Goal: Complete application form

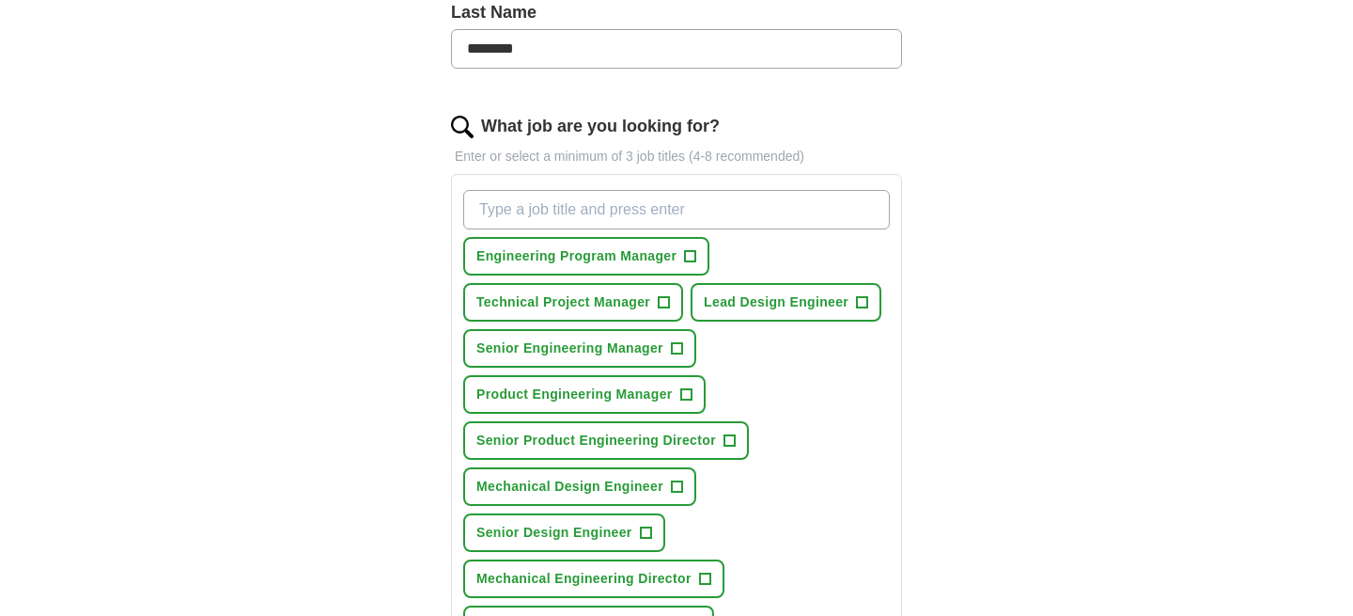
scroll to position [522, 0]
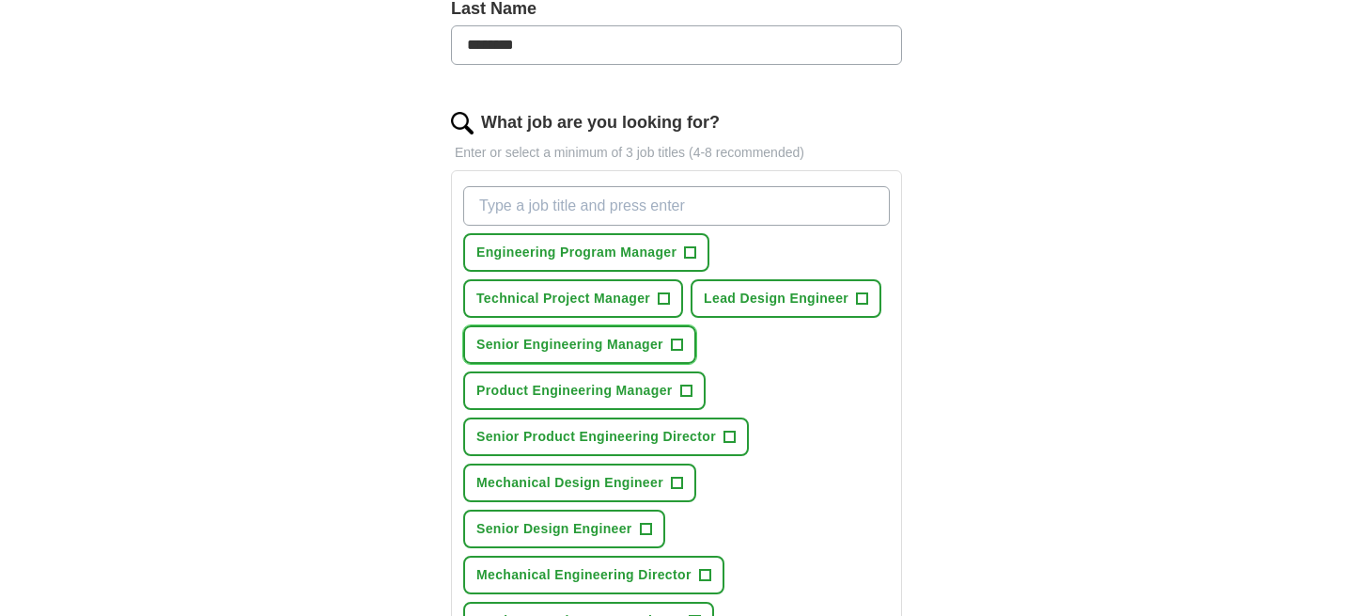
click at [681, 347] on span "+" at bounding box center [676, 344] width 11 height 15
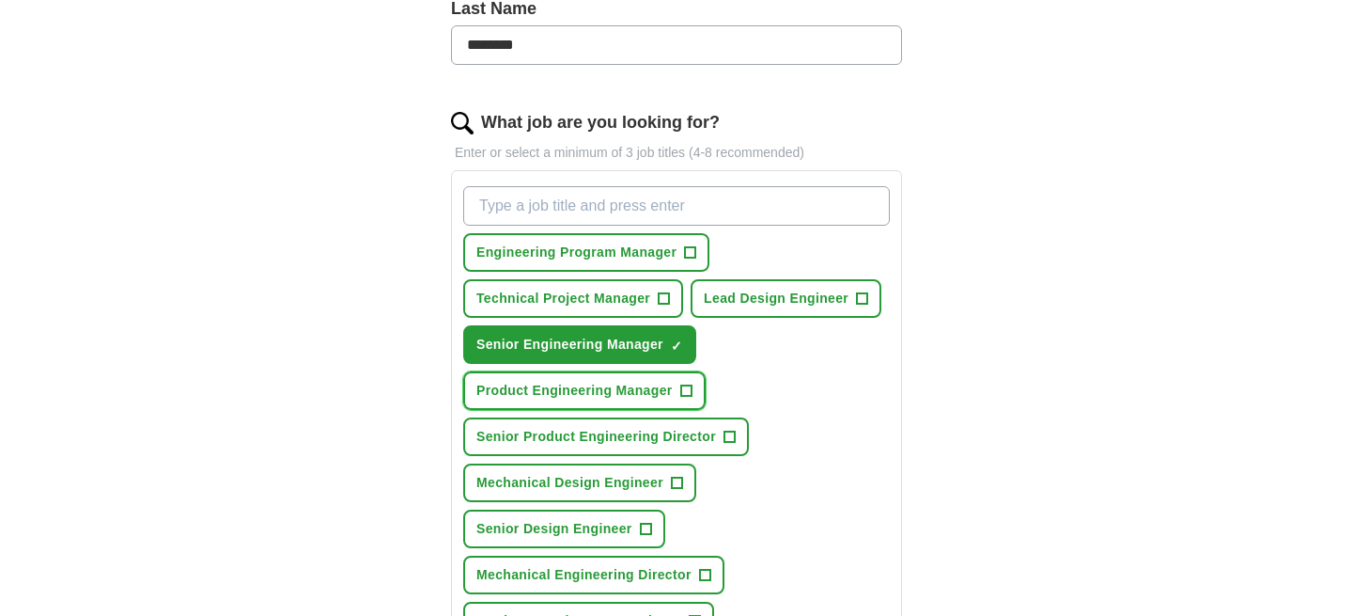
click at [689, 397] on span "+" at bounding box center [685, 390] width 11 height 15
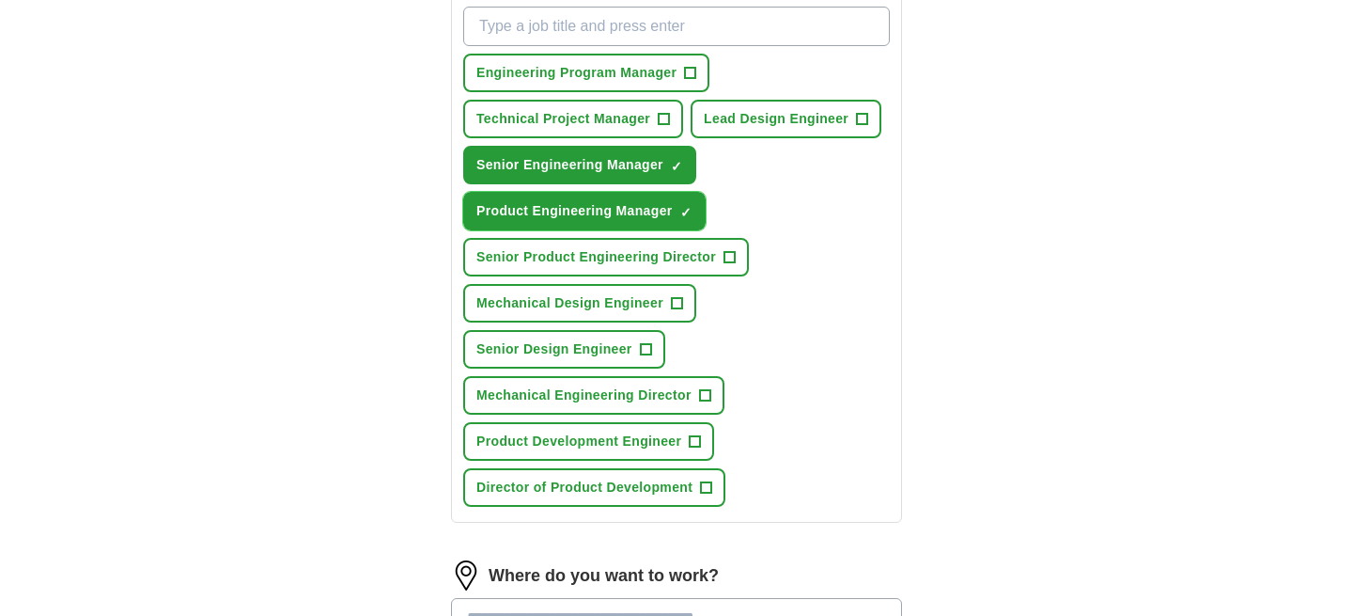
scroll to position [708, 0]
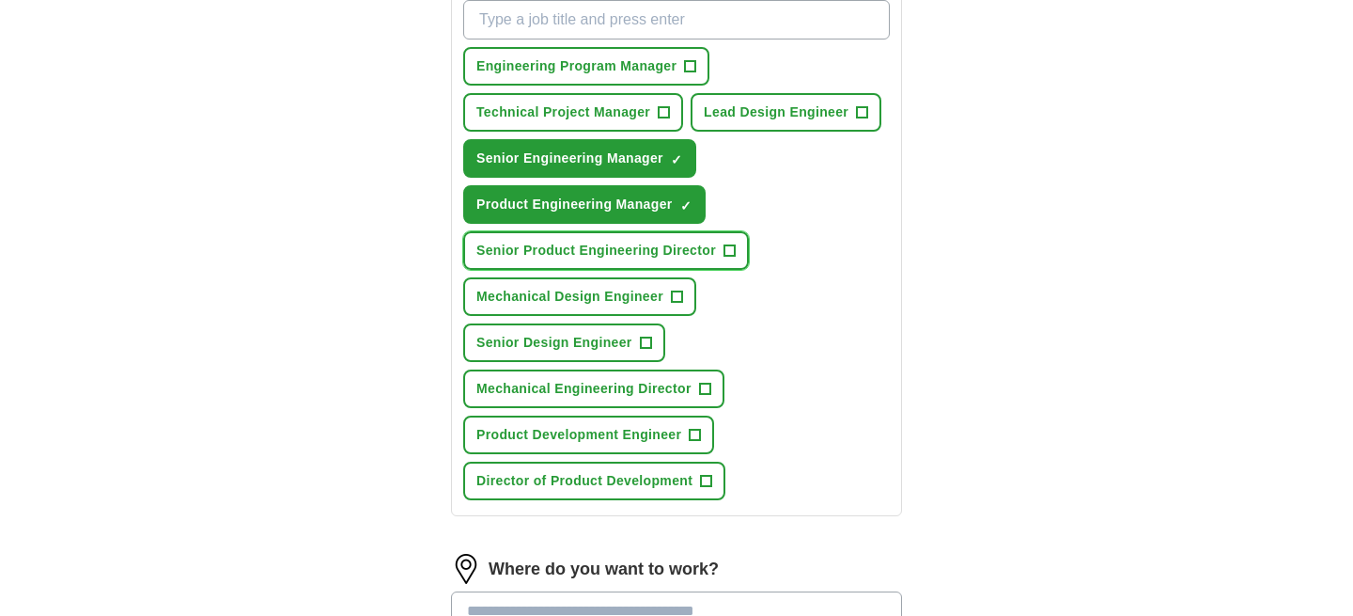
click at [728, 251] on span "+" at bounding box center [729, 250] width 11 height 15
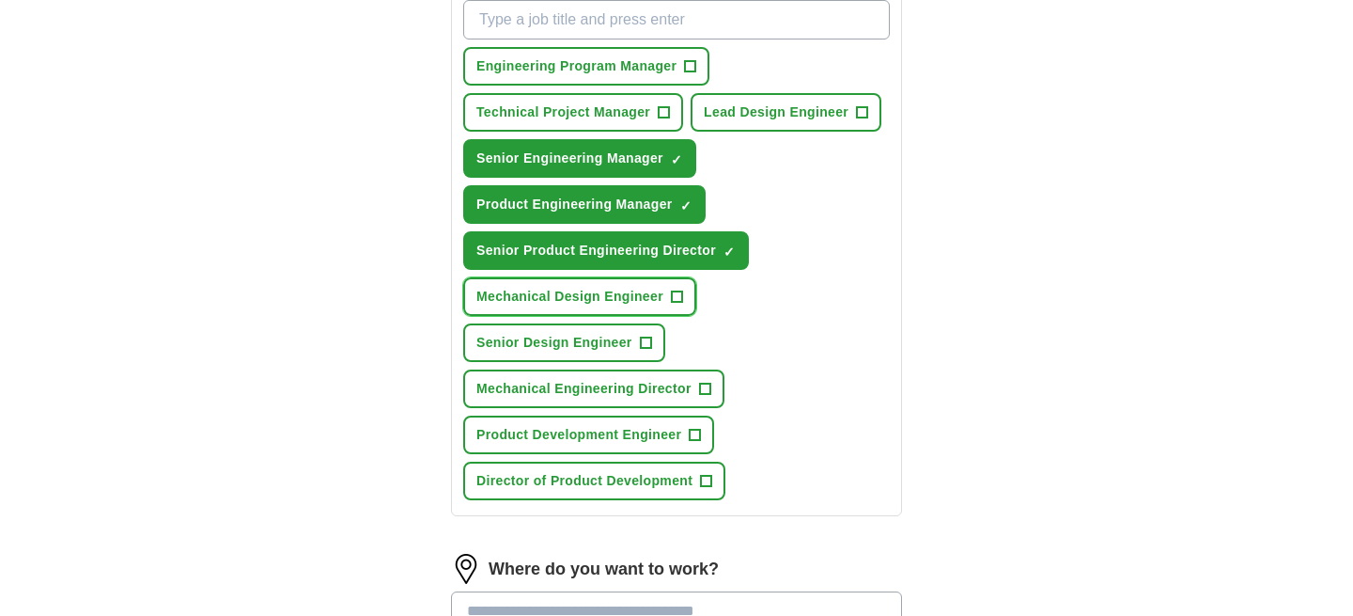
click at [680, 299] on span "+" at bounding box center [676, 296] width 11 height 15
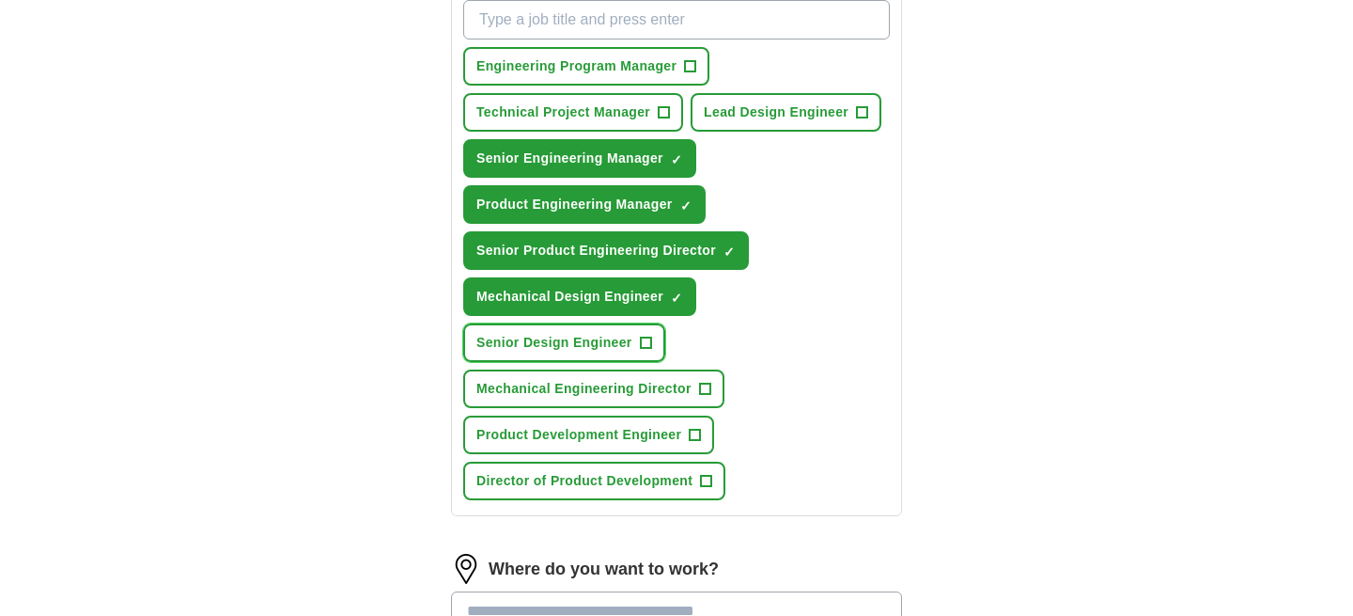
click at [644, 348] on span "+" at bounding box center [645, 343] width 11 height 15
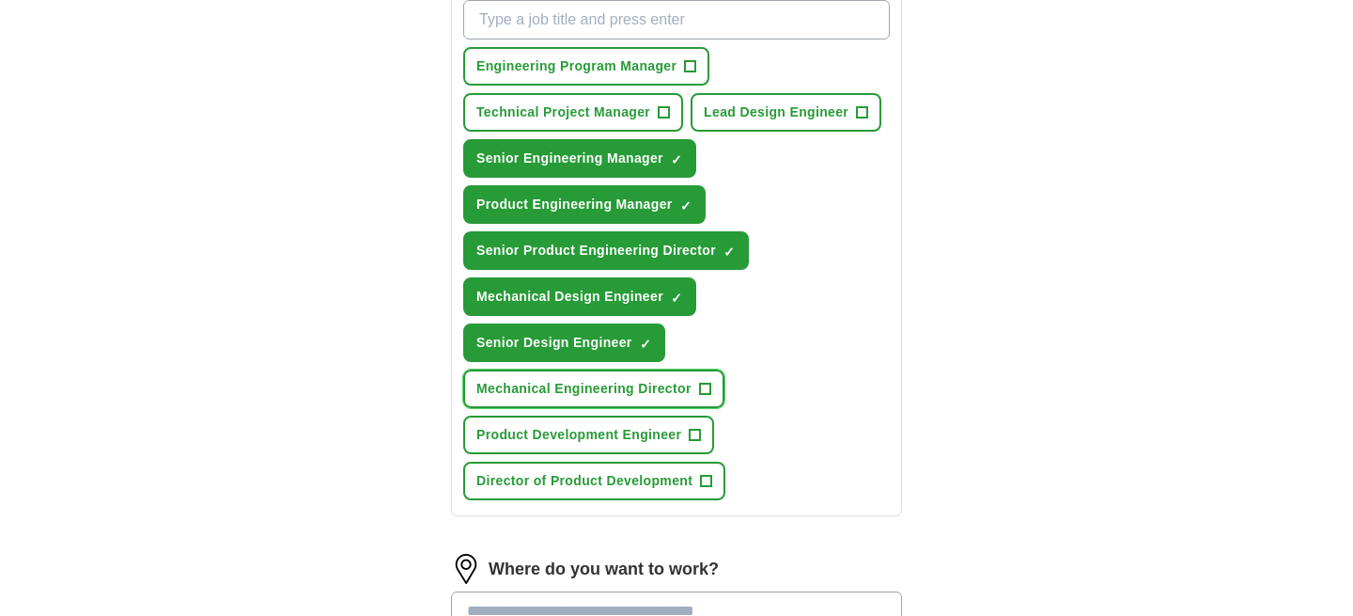
click at [710, 388] on span "+" at bounding box center [704, 389] width 11 height 15
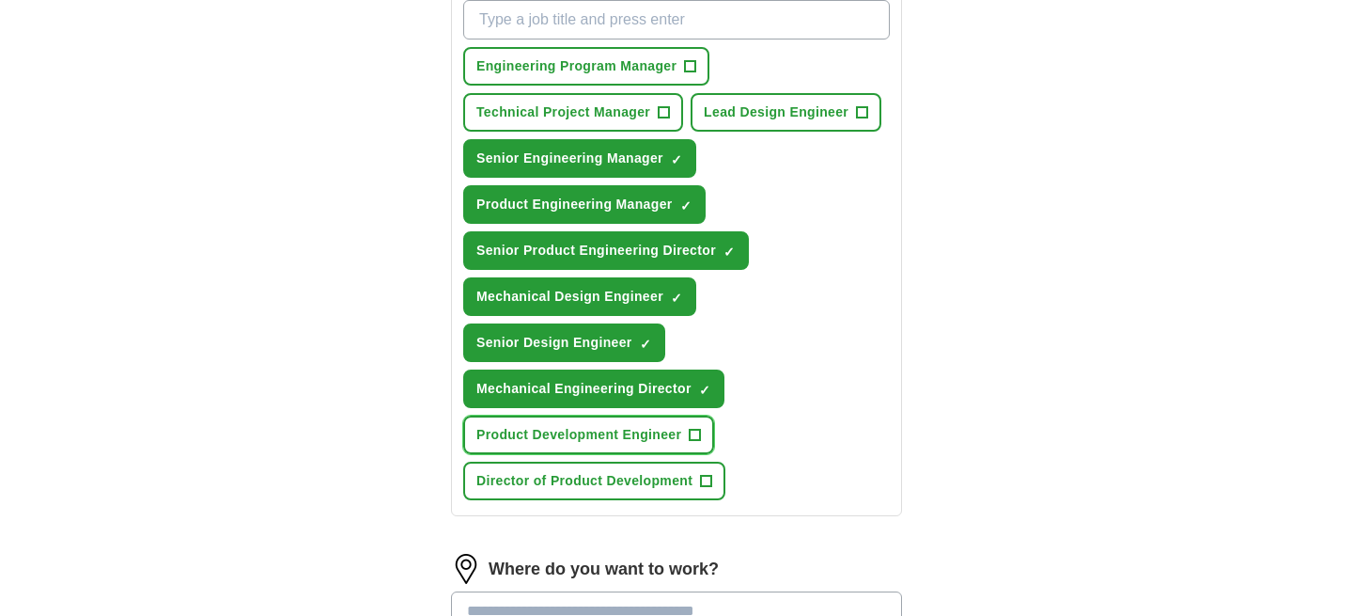
click at [698, 439] on span "+" at bounding box center [695, 435] width 11 height 15
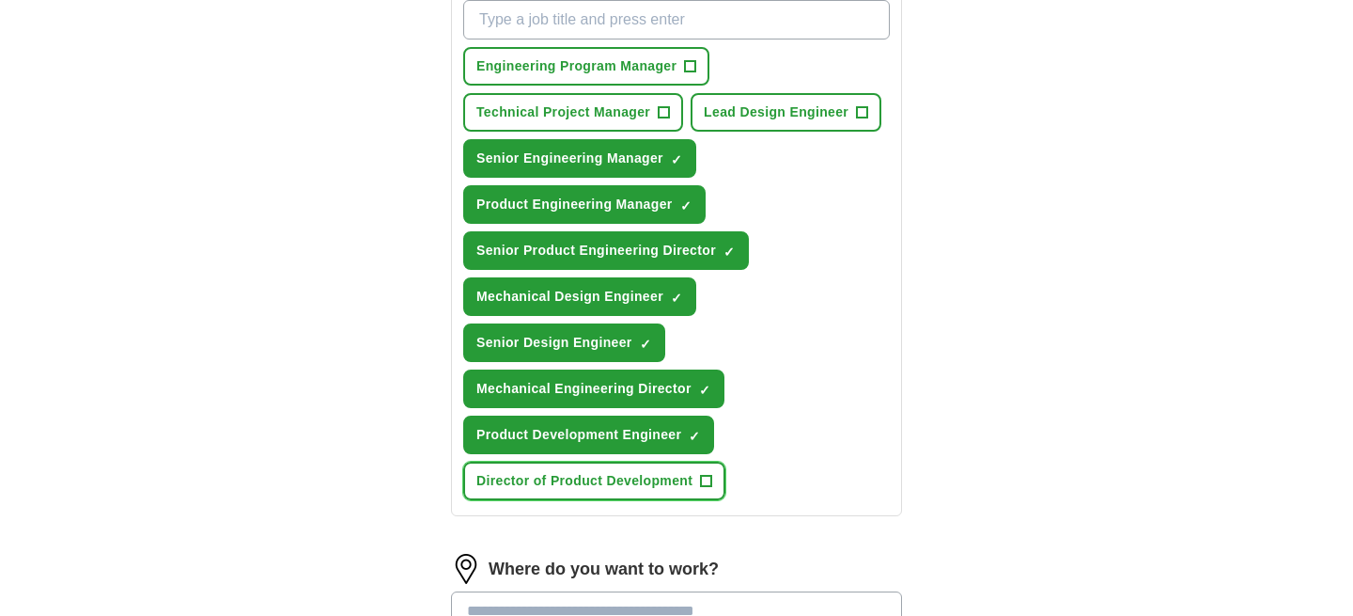
click at [707, 487] on span "+" at bounding box center [706, 481] width 11 height 15
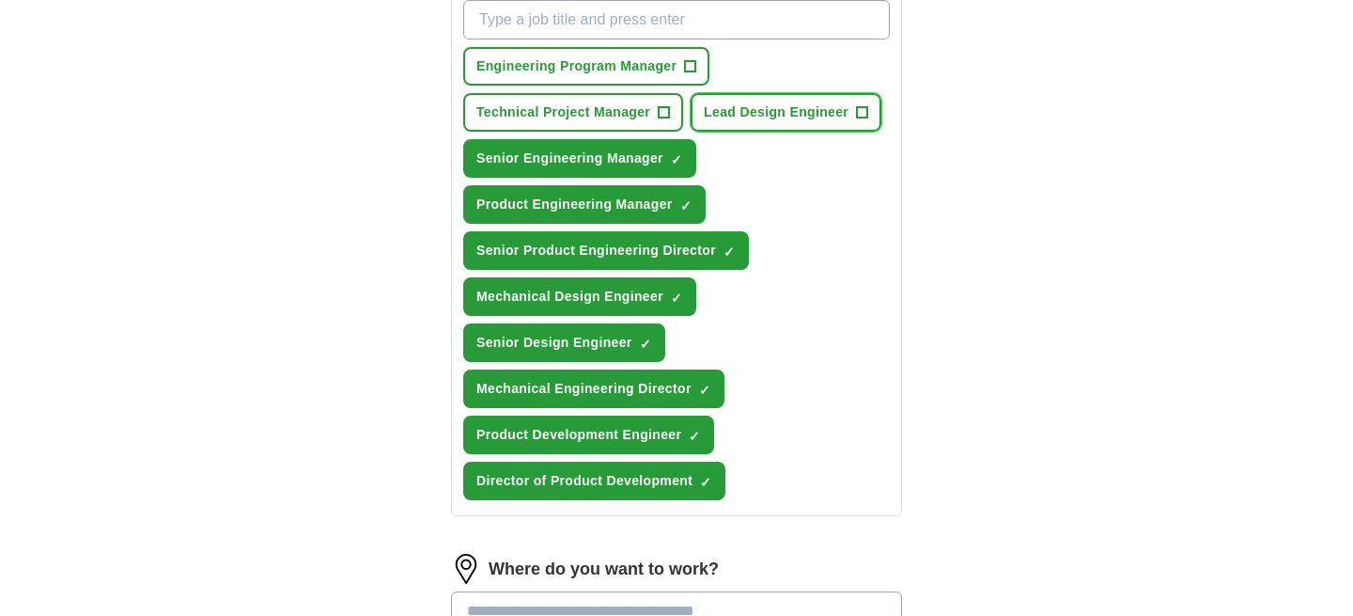
click at [861, 117] on span "+" at bounding box center [862, 112] width 11 height 15
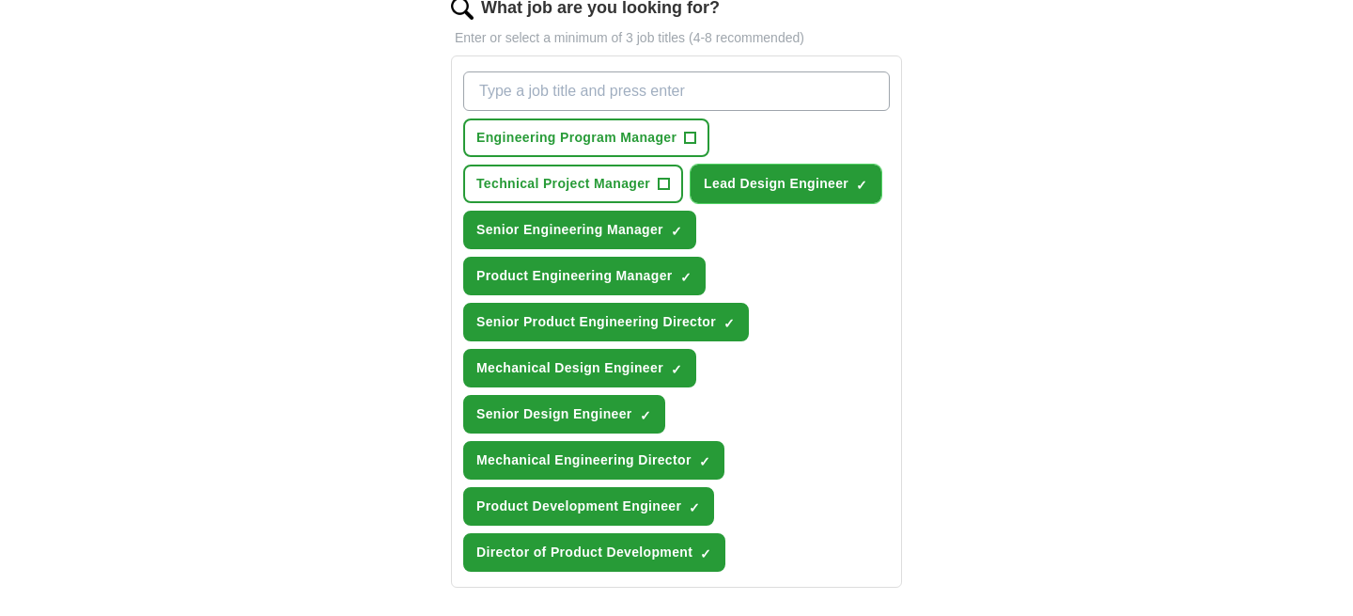
scroll to position [646, 0]
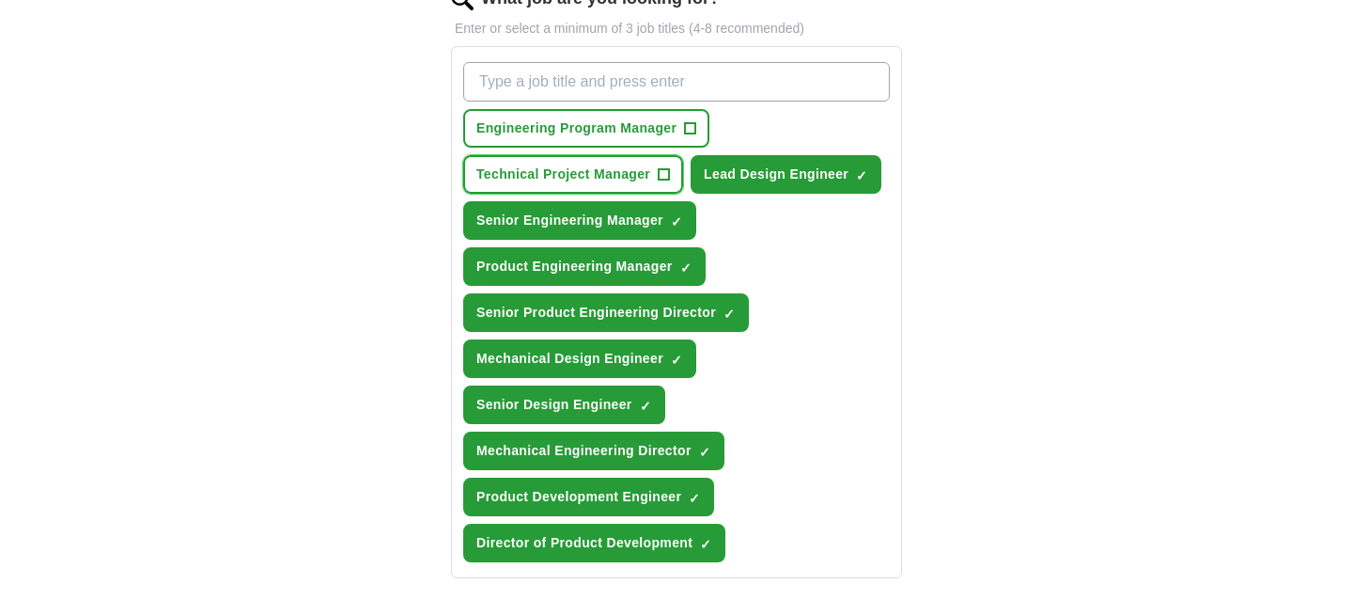
click at [657, 181] on button "Technical Project Manager +" at bounding box center [573, 174] width 220 height 39
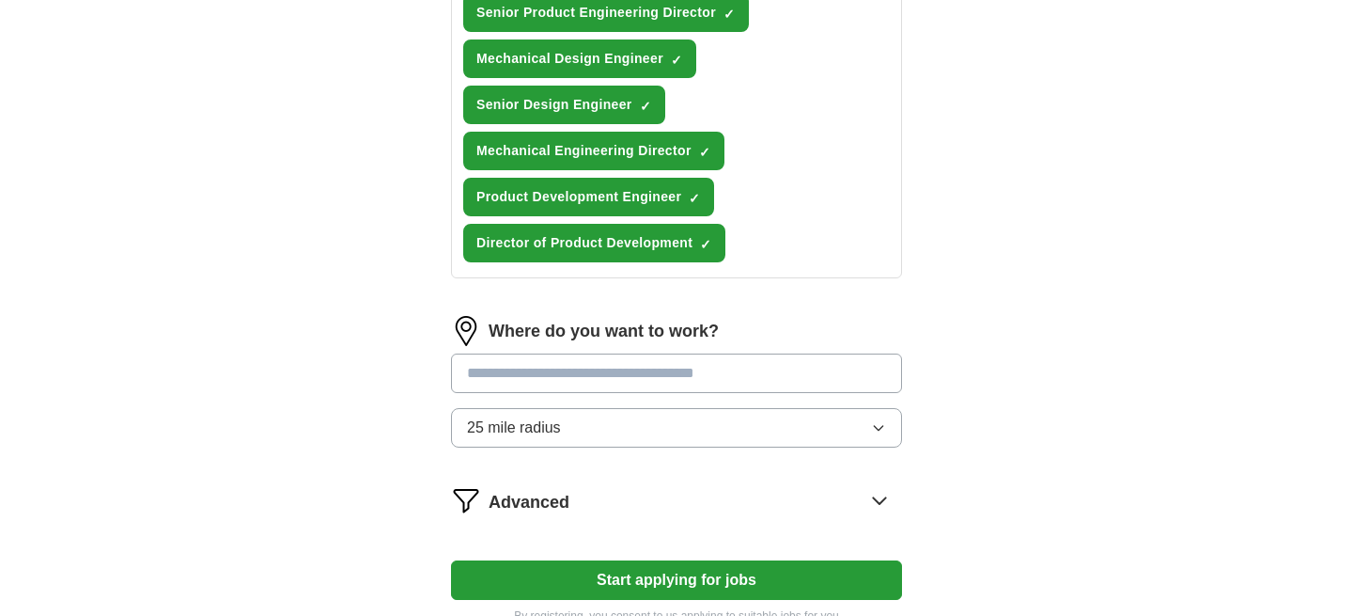
scroll to position [947, 0]
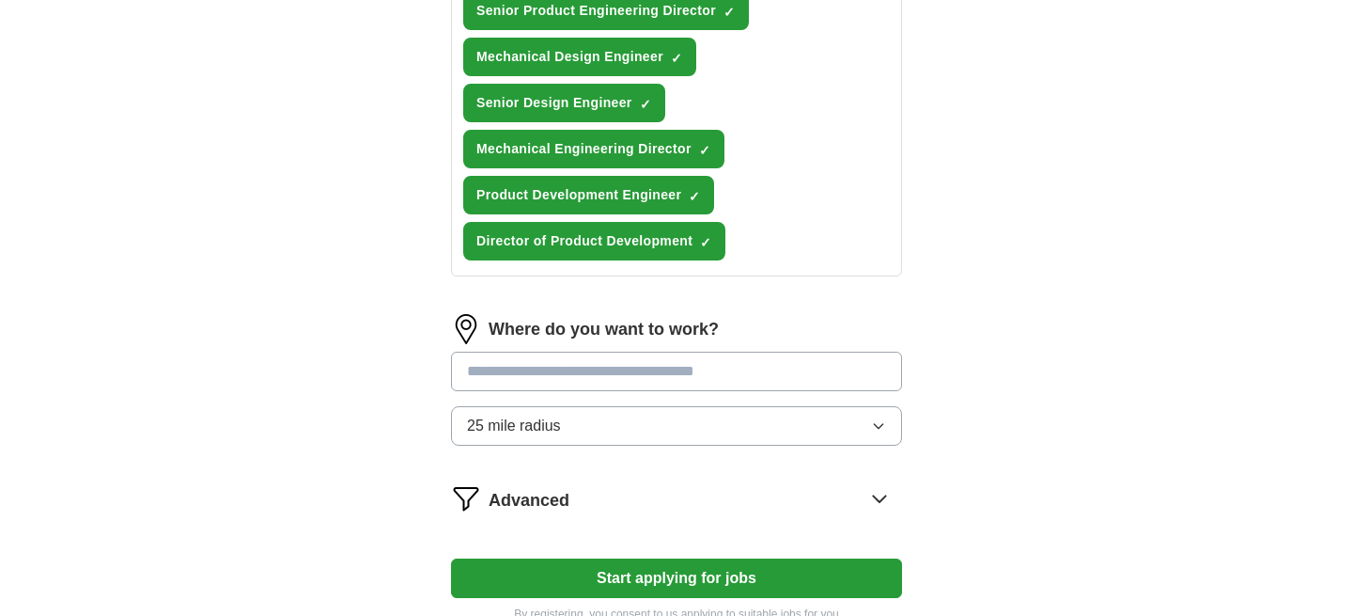
click at [756, 374] on input at bounding box center [676, 371] width 451 height 39
type input "*******"
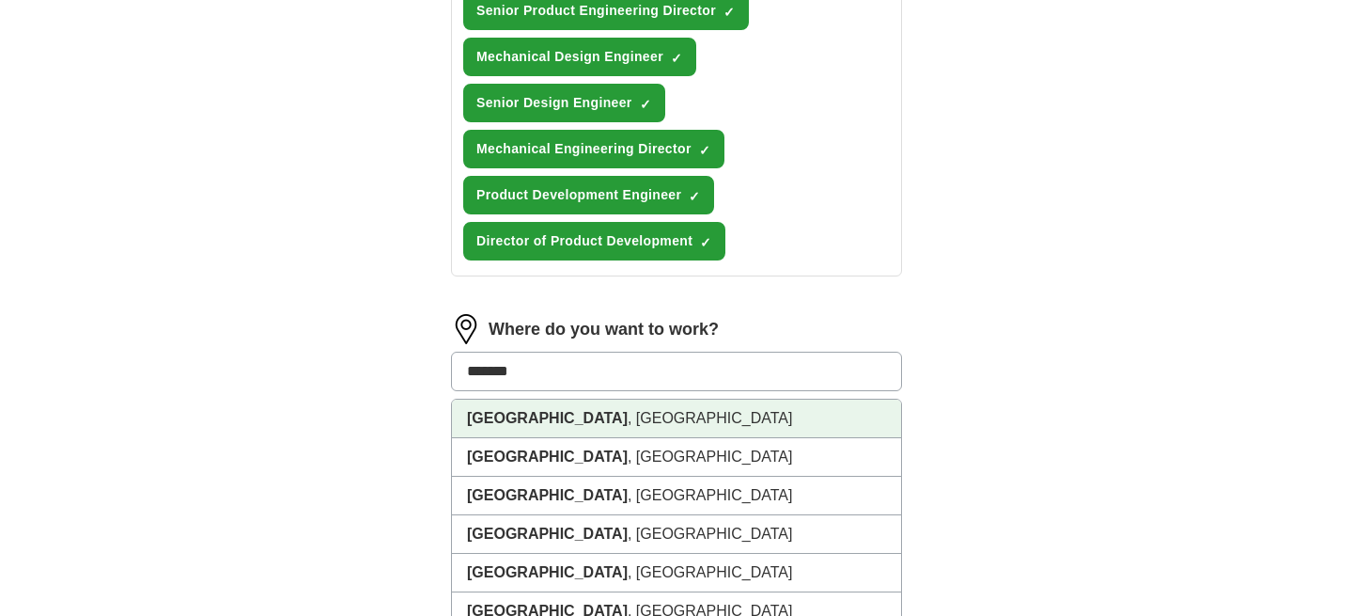
click at [567, 423] on li "[GEOGRAPHIC_DATA] , [GEOGRAPHIC_DATA]" at bounding box center [676, 418] width 449 height 39
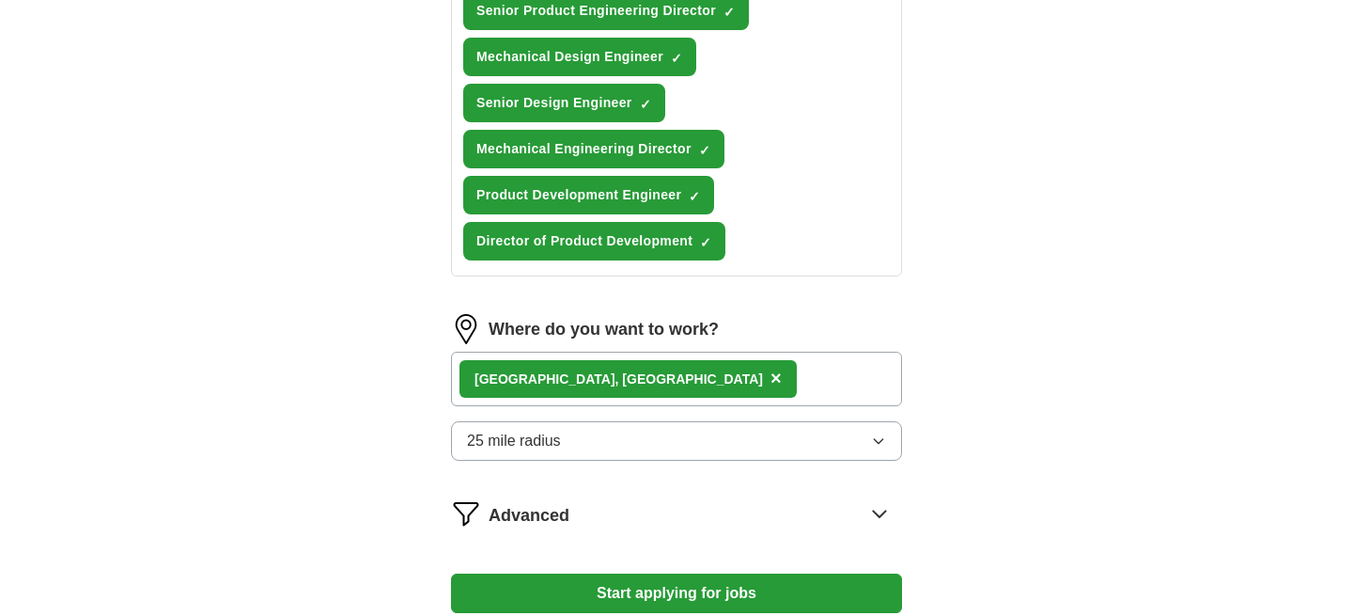
click at [646, 384] on div "[GEOGRAPHIC_DATA] , [GEOGRAPHIC_DATA] ×" at bounding box center [676, 379] width 451 height 55
click at [876, 435] on icon "button" at bounding box center [878, 440] width 15 height 15
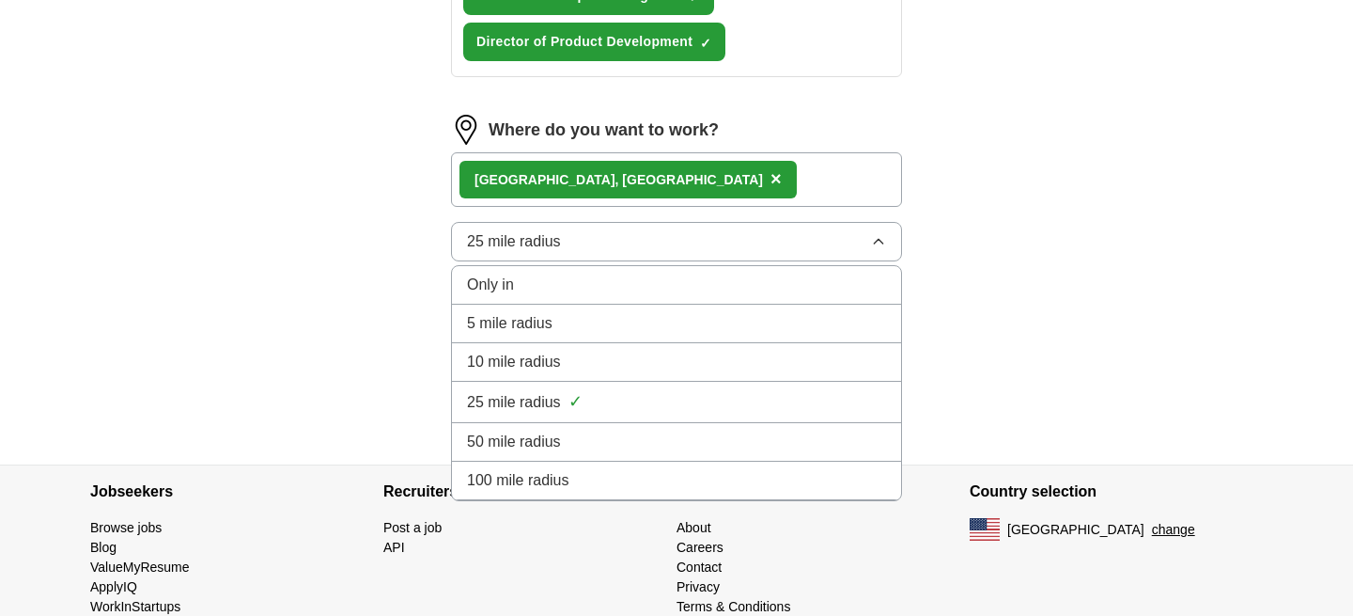
scroll to position [1149, 0]
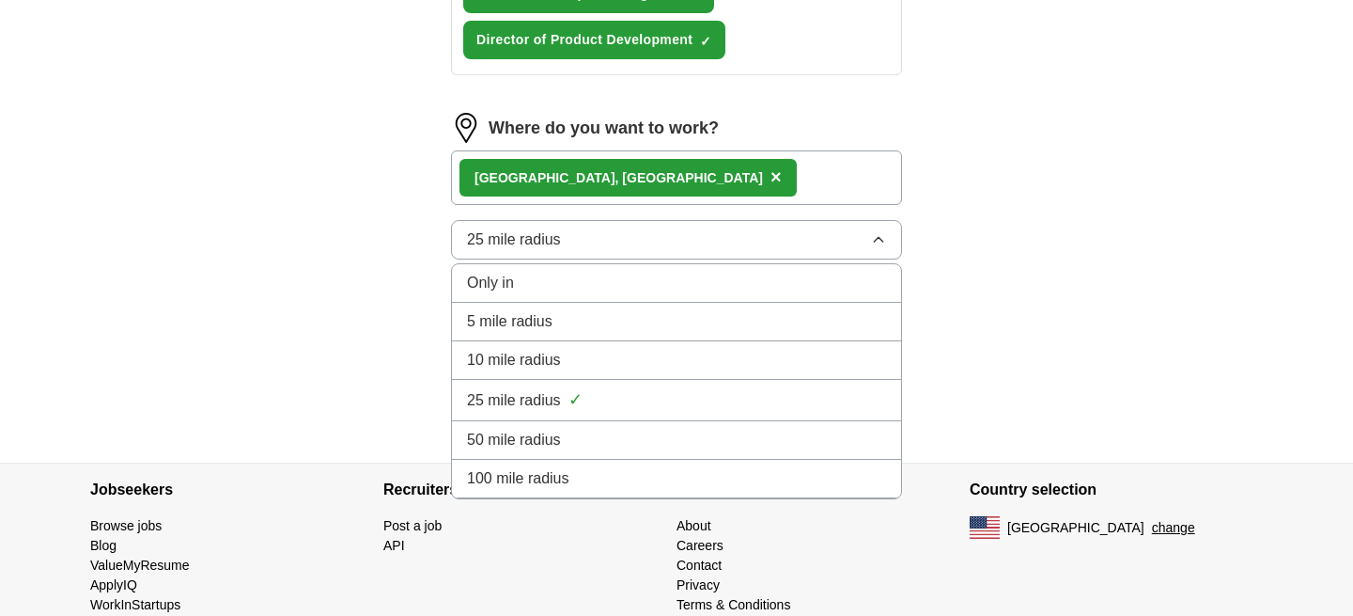
click at [565, 479] on span "100 mile radius" at bounding box center [518, 478] width 102 height 23
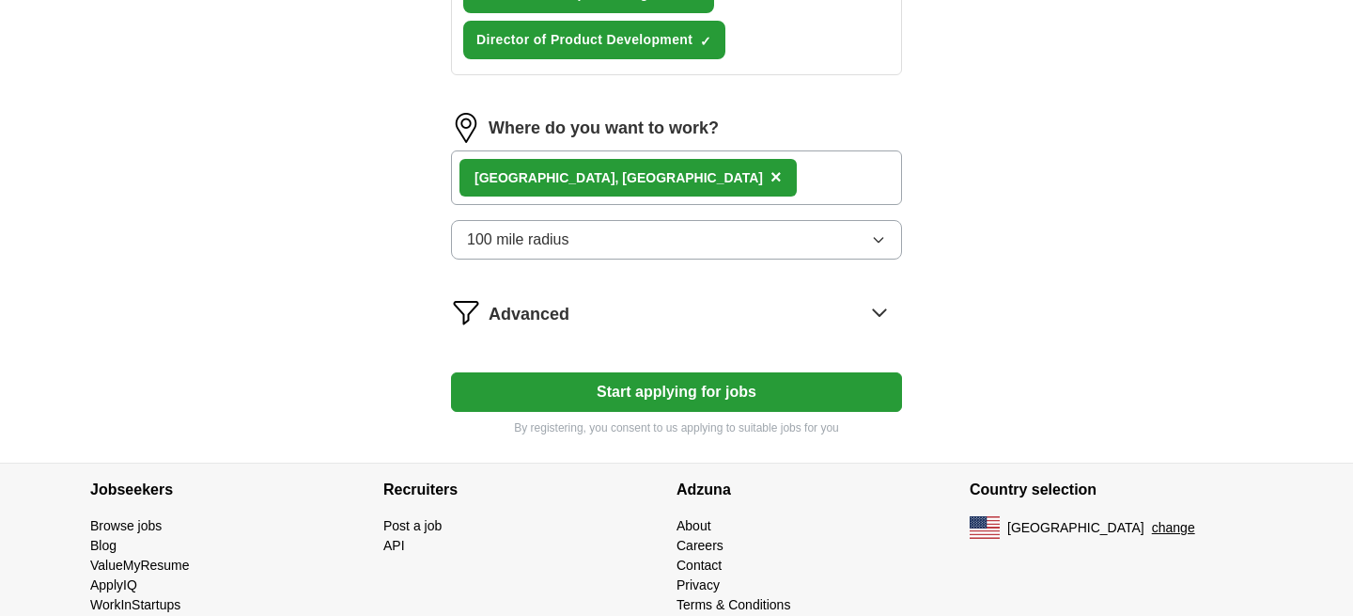
click at [883, 308] on icon at bounding box center [880, 312] width 30 height 30
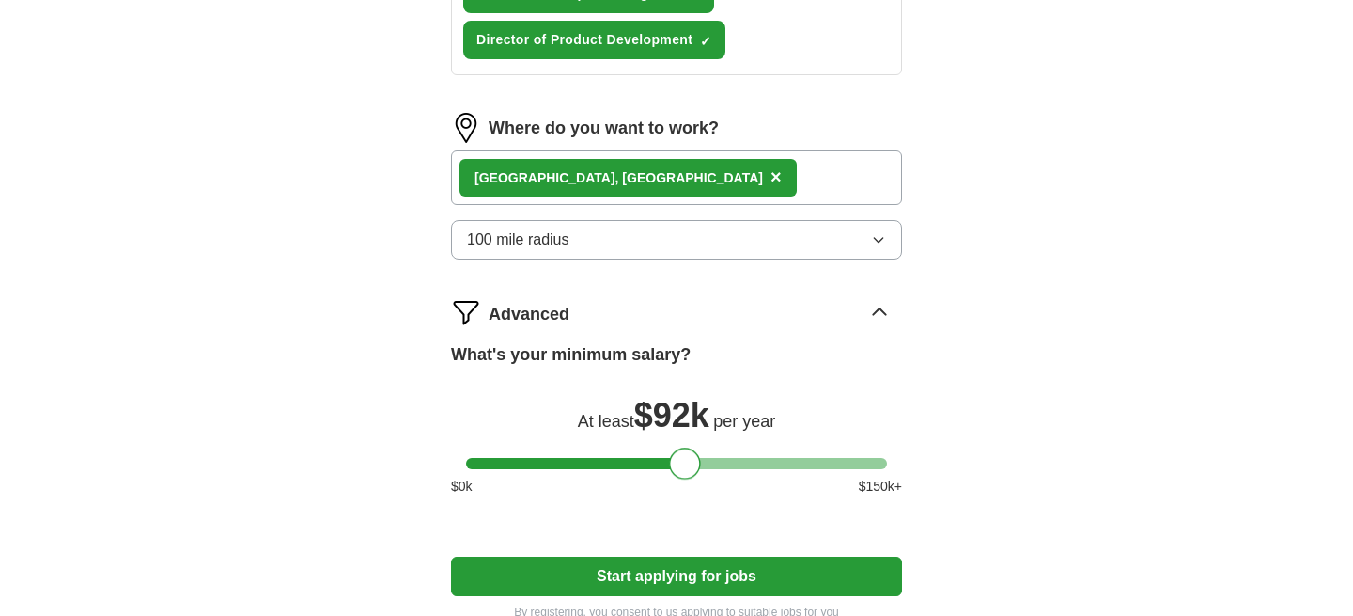
click at [684, 468] on div at bounding box center [676, 463] width 421 height 11
drag, startPoint x: 684, startPoint y: 468, endPoint x: 776, endPoint y: 466, distance: 92.1
click at [776, 466] on div at bounding box center [778, 463] width 32 height 32
click at [731, 574] on button "Start applying for jobs" at bounding box center [676, 575] width 451 height 39
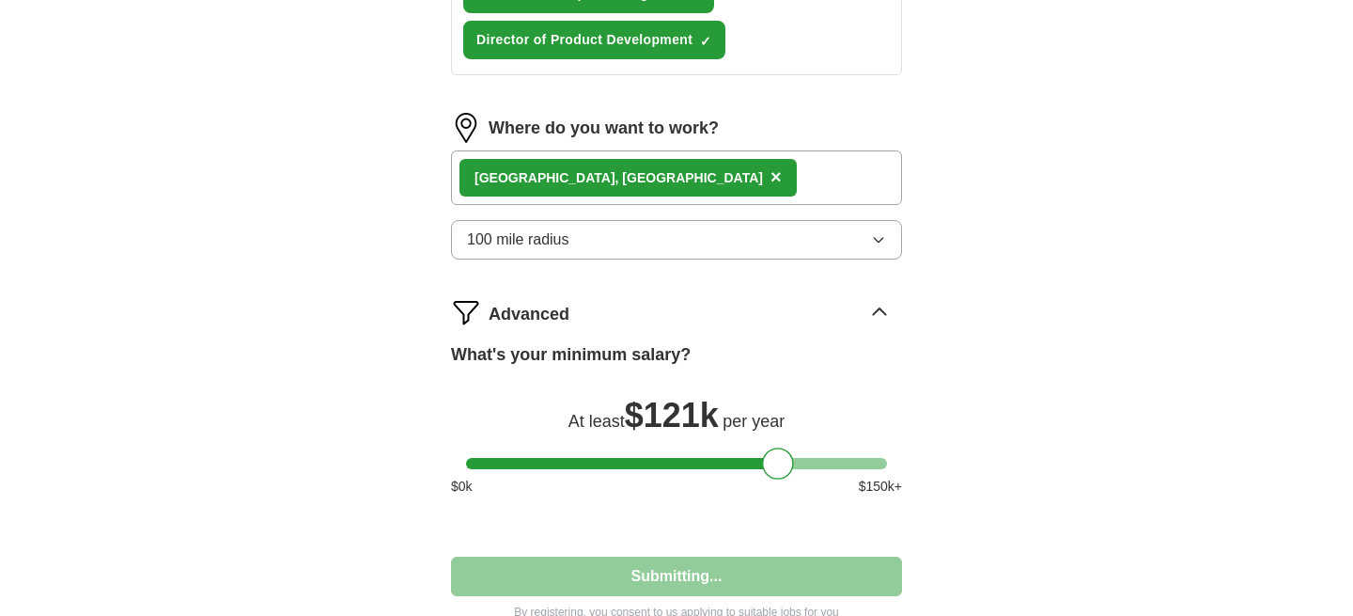
select select "**"
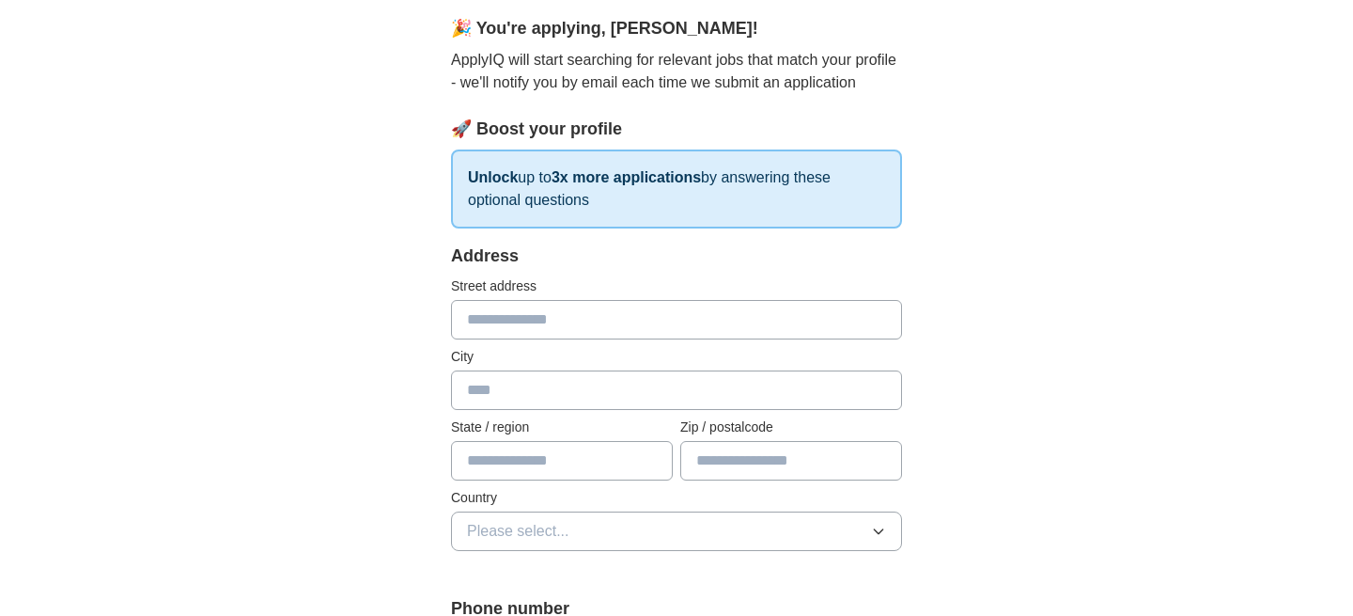
scroll to position [166, 0]
click at [602, 316] on input "text" at bounding box center [676, 318] width 451 height 39
type input "**********"
type input "******"
type input "**"
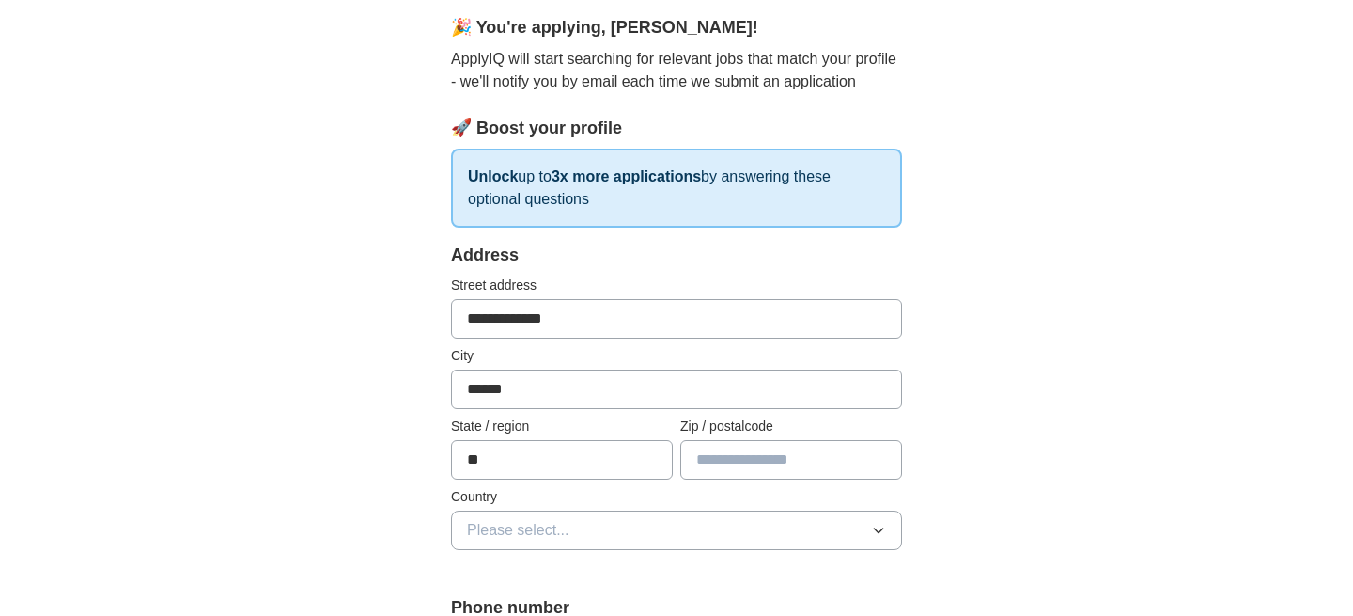
type input "*****"
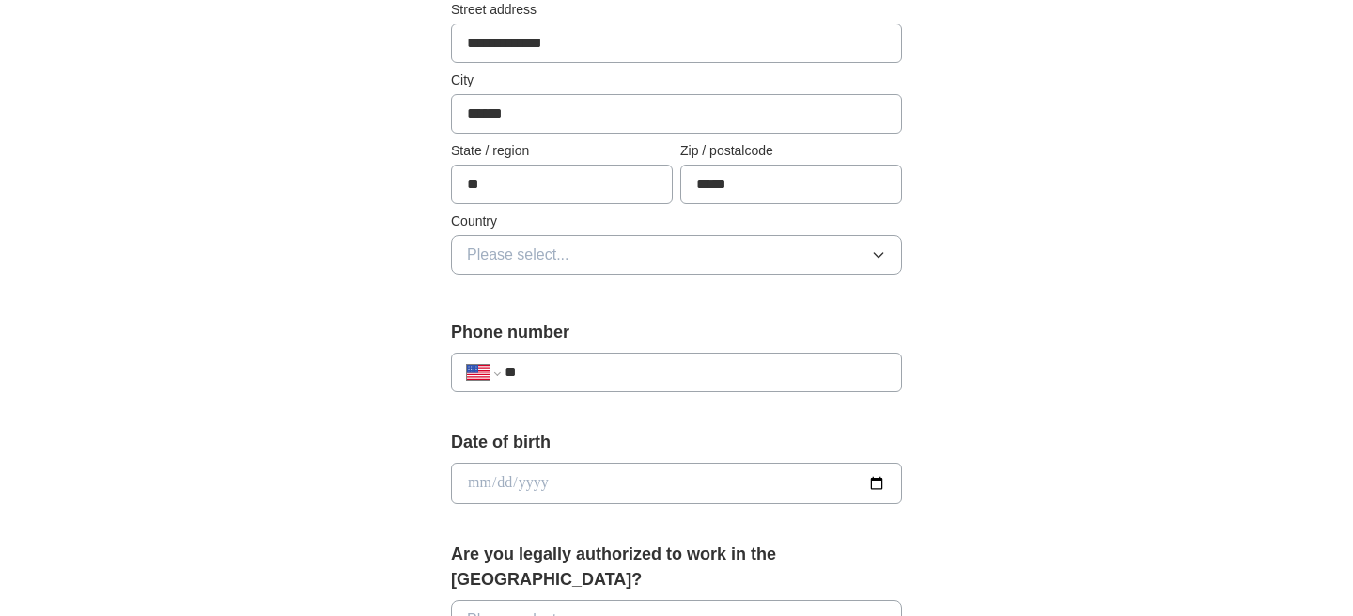
scroll to position [447, 0]
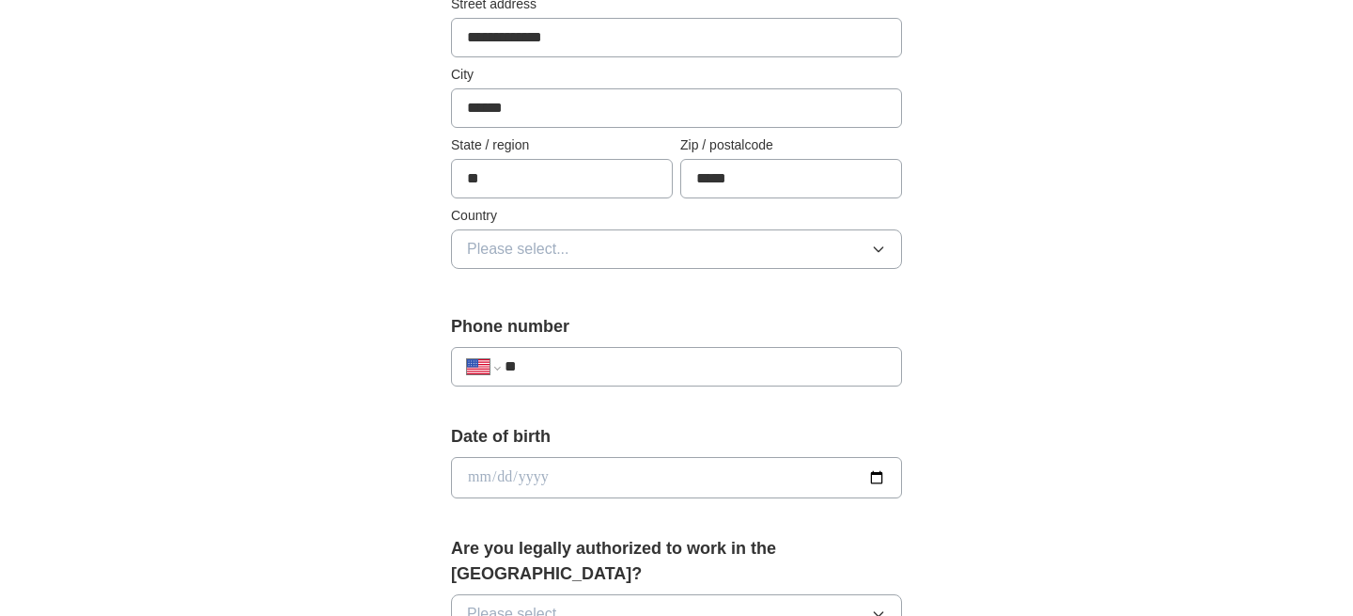
click at [861, 249] on button "Please select..." at bounding box center [676, 248] width 451 height 39
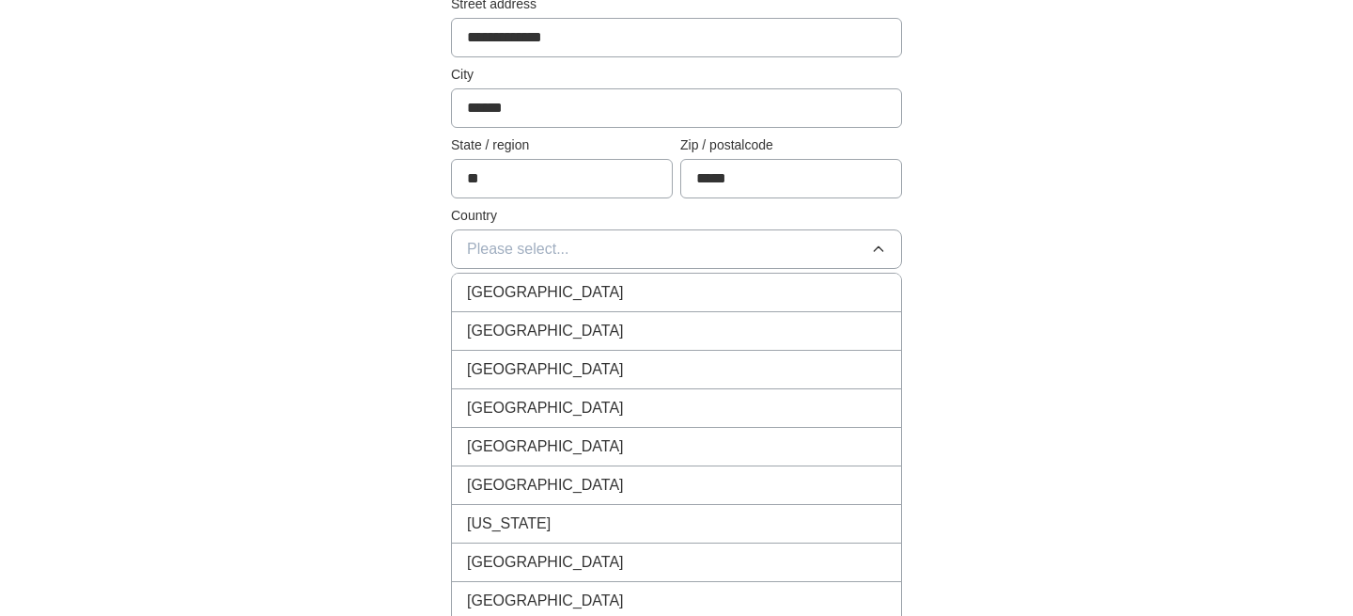
click at [627, 332] on div "[GEOGRAPHIC_DATA]" at bounding box center [676, 331] width 419 height 23
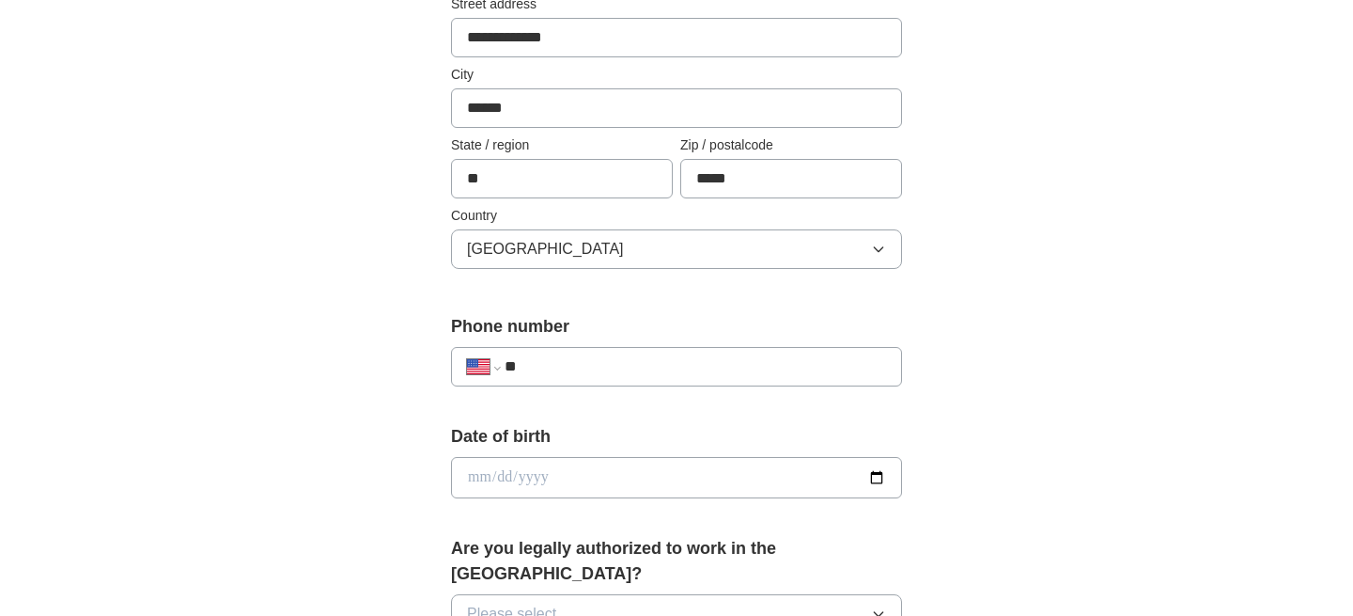
click at [773, 361] on input "**" at bounding box center [696, 366] width 382 height 23
type input "**********"
click at [745, 479] on input "date" at bounding box center [676, 477] width 451 height 41
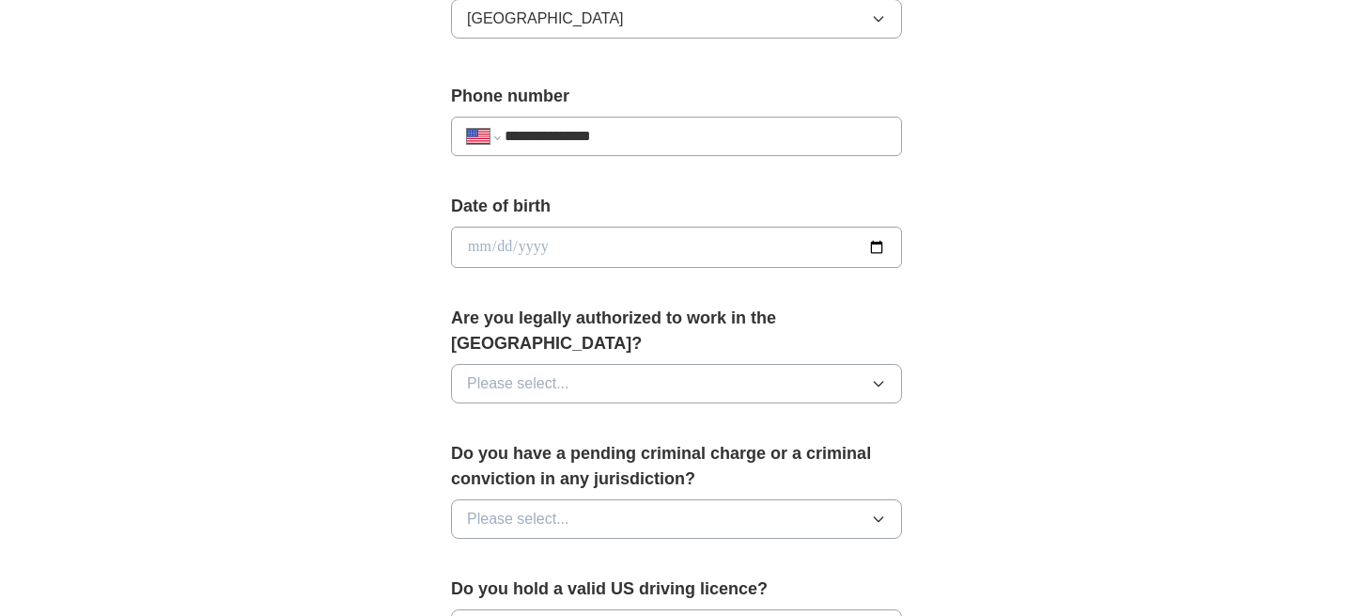
scroll to position [695, 0]
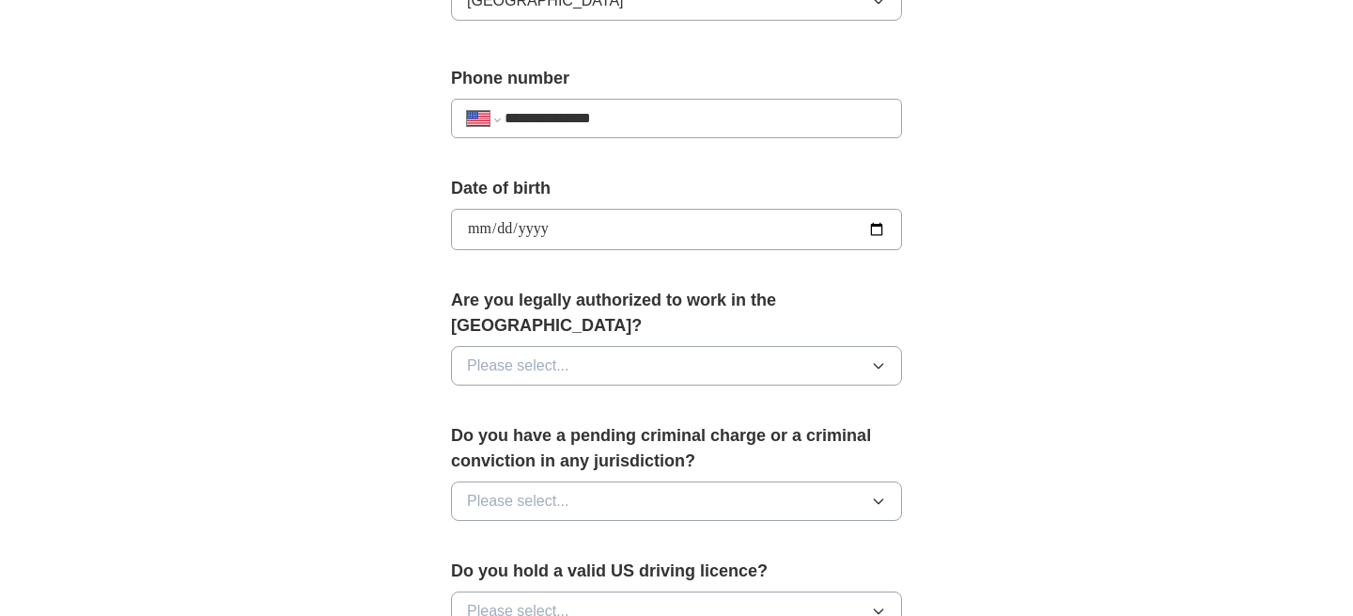
type input "**********"
click at [603, 346] on button "Please select..." at bounding box center [676, 365] width 451 height 39
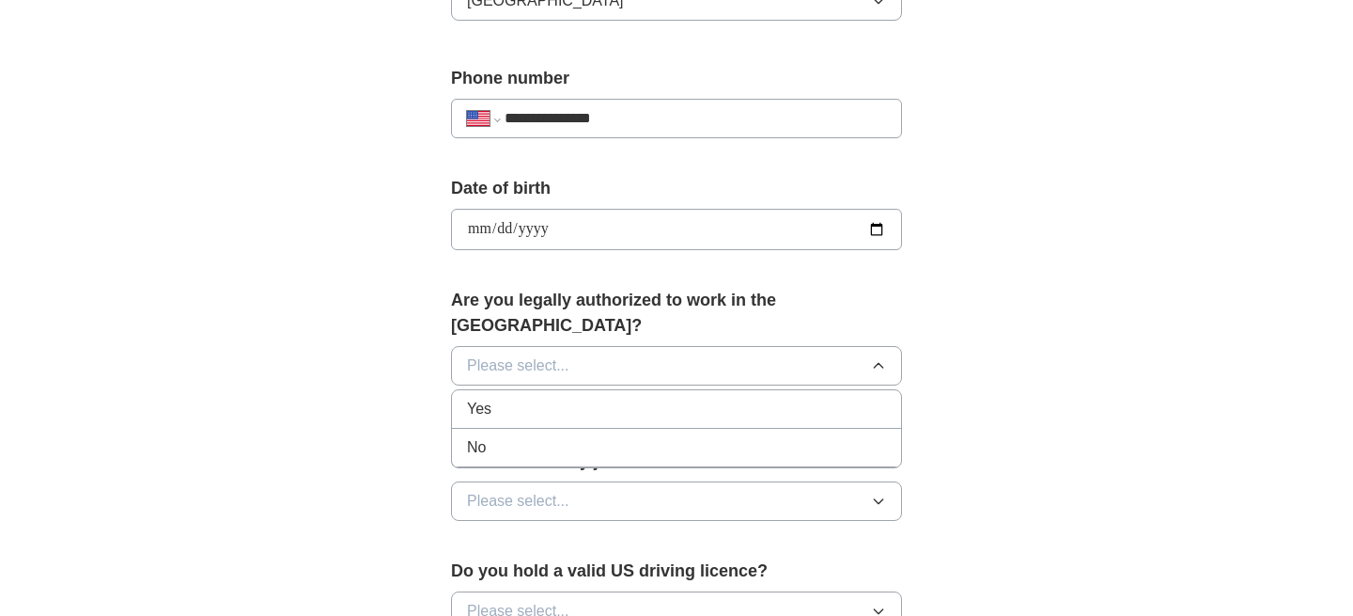
click at [586, 398] on div "Yes" at bounding box center [676, 409] width 419 height 23
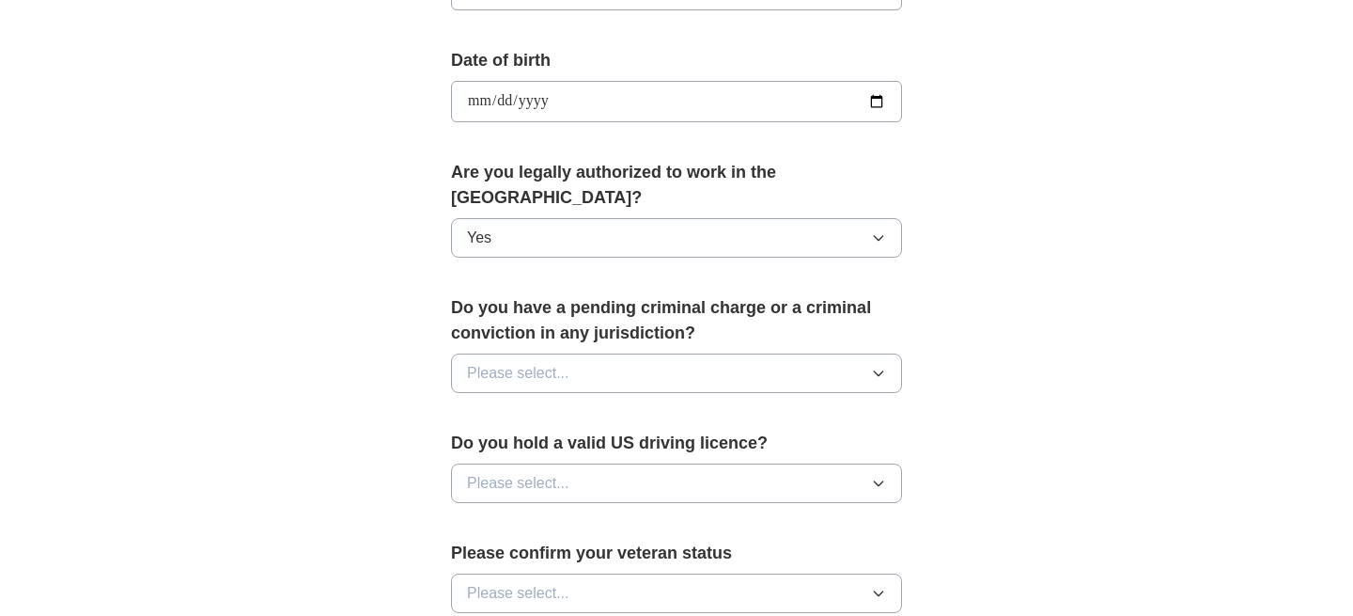
scroll to position [832, 0]
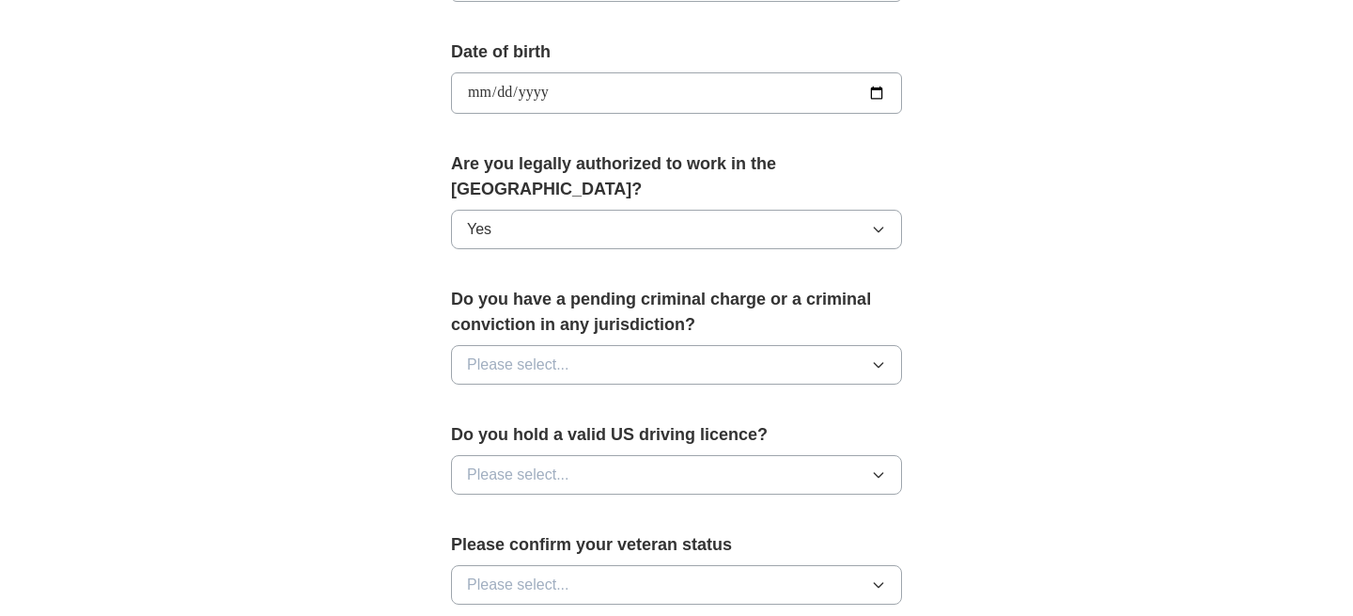
click at [635, 345] on button "Please select..." at bounding box center [676, 364] width 451 height 39
click at [545, 435] on div "No" at bounding box center [676, 446] width 419 height 23
click at [642, 455] on button "Please select..." at bounding box center [676, 474] width 451 height 39
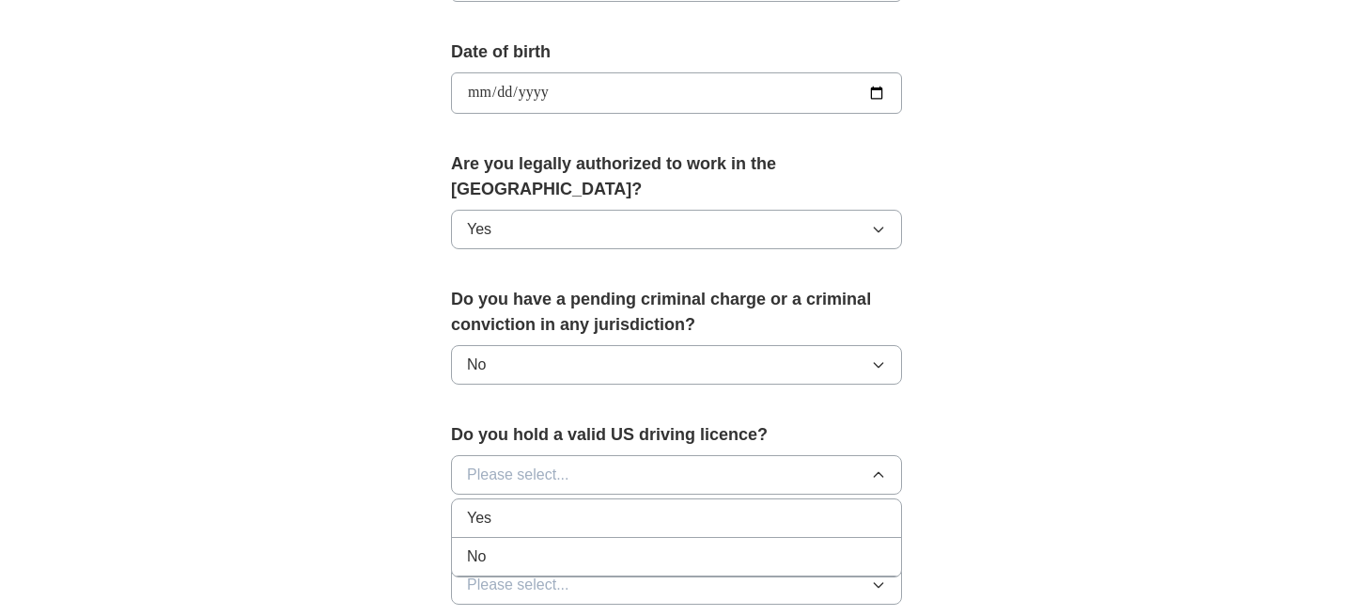
click at [578, 507] on div "Yes" at bounding box center [676, 518] width 419 height 23
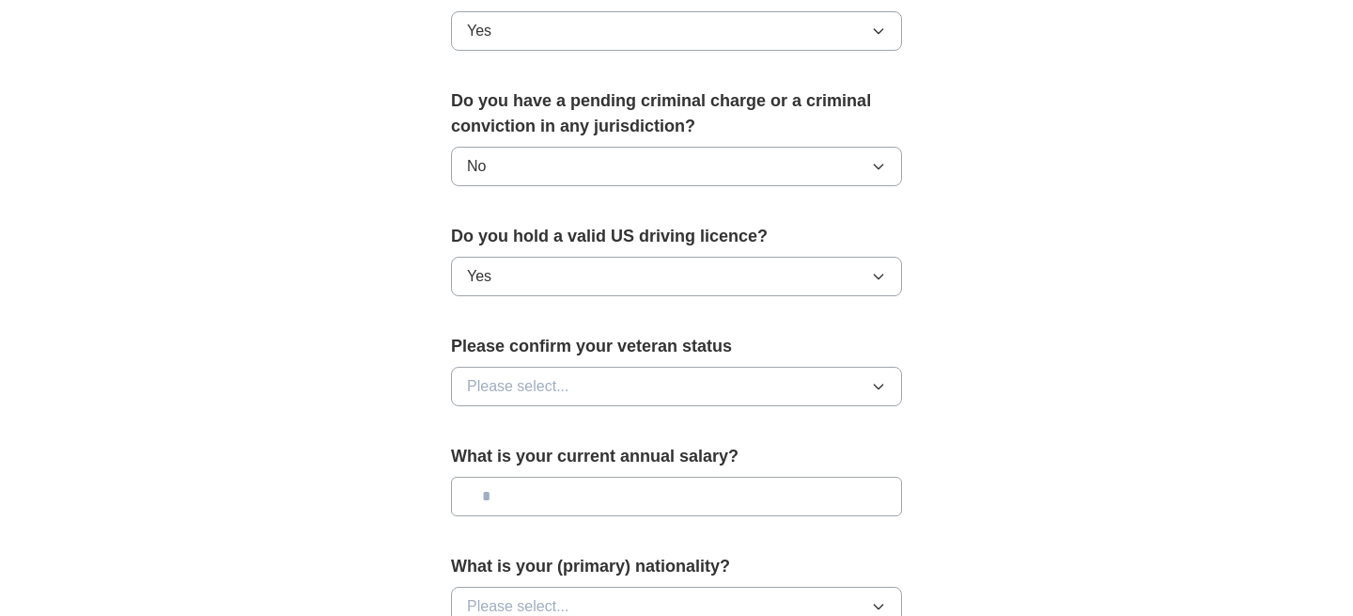
scroll to position [1039, 0]
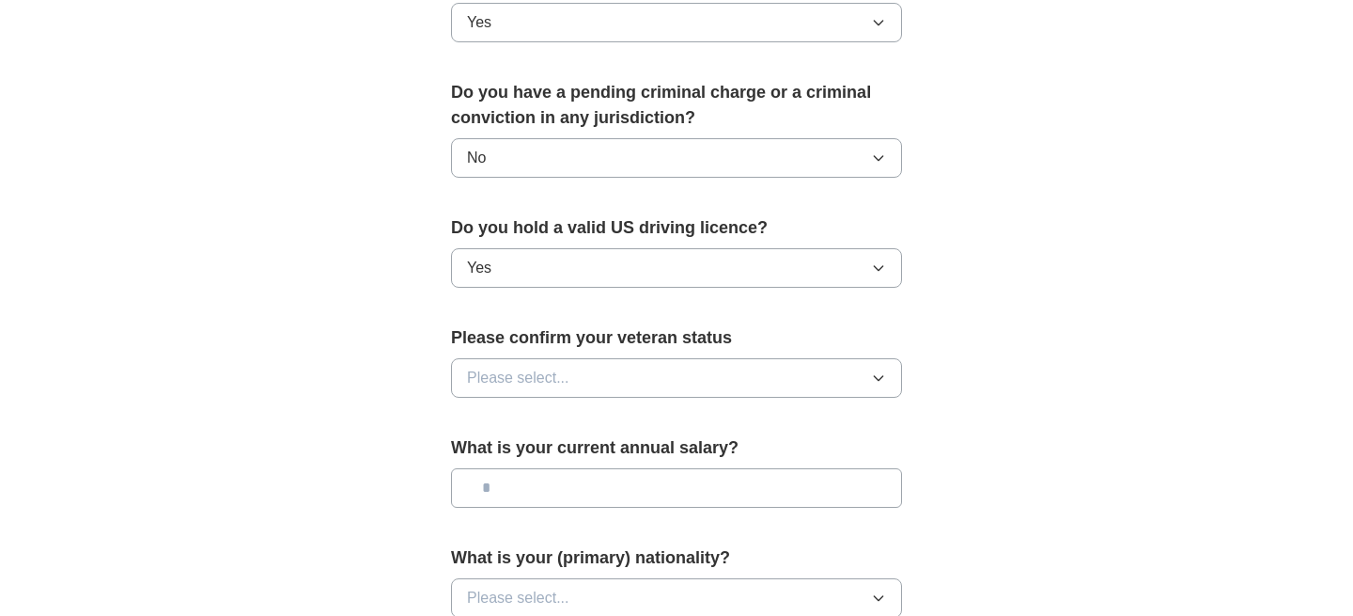
click at [627, 358] on button "Please select..." at bounding box center [676, 377] width 451 height 39
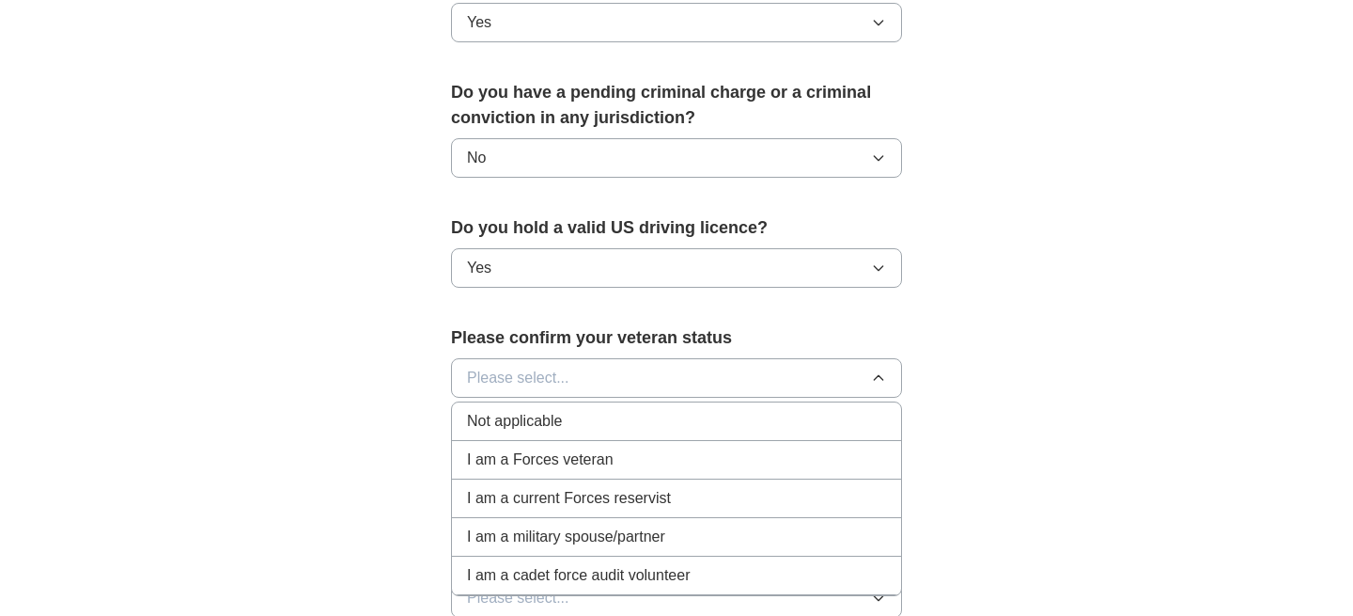
click at [613, 410] on div "Not applicable" at bounding box center [676, 421] width 419 height 23
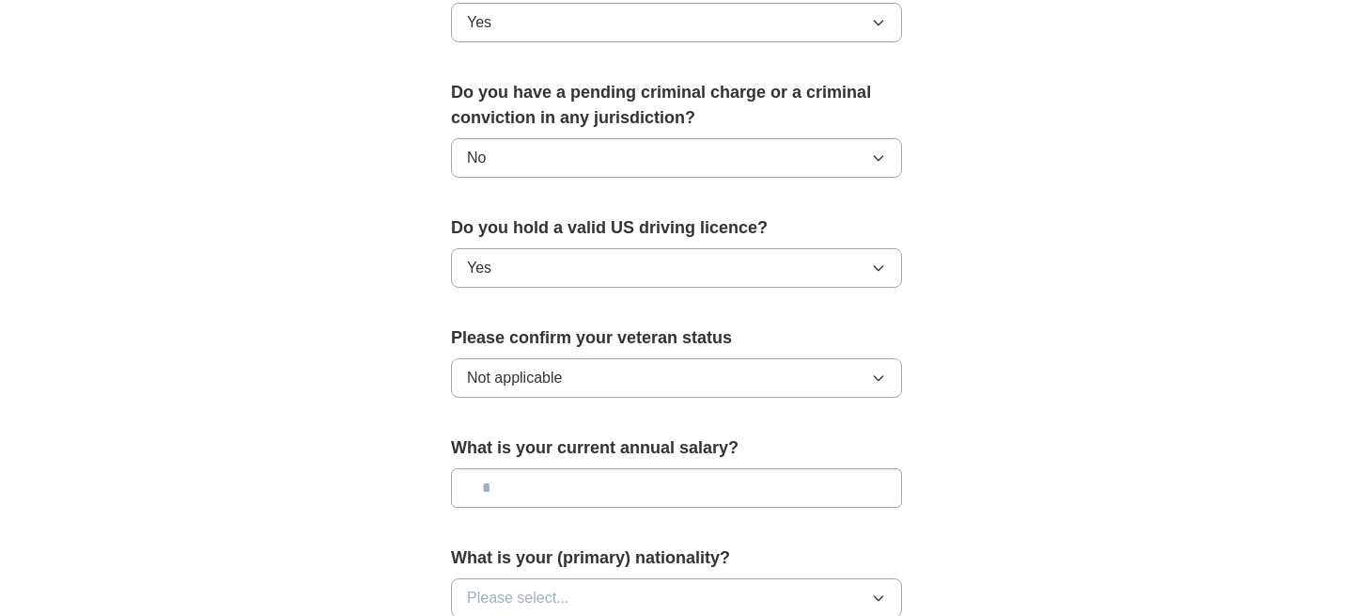
click at [627, 473] on input "text" at bounding box center [676, 487] width 451 height 39
type input "********"
click at [626, 578] on button "Please select..." at bounding box center [676, 597] width 451 height 39
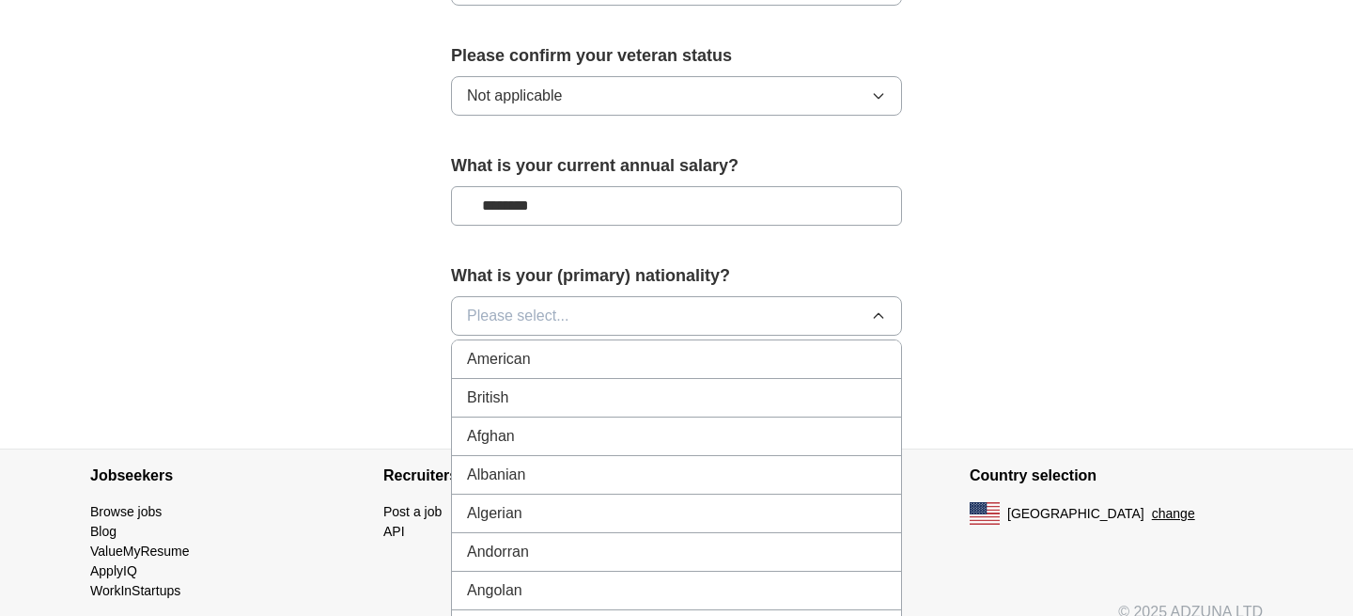
scroll to position [1322, 0]
click at [534, 346] on div "American" at bounding box center [676, 357] width 419 height 23
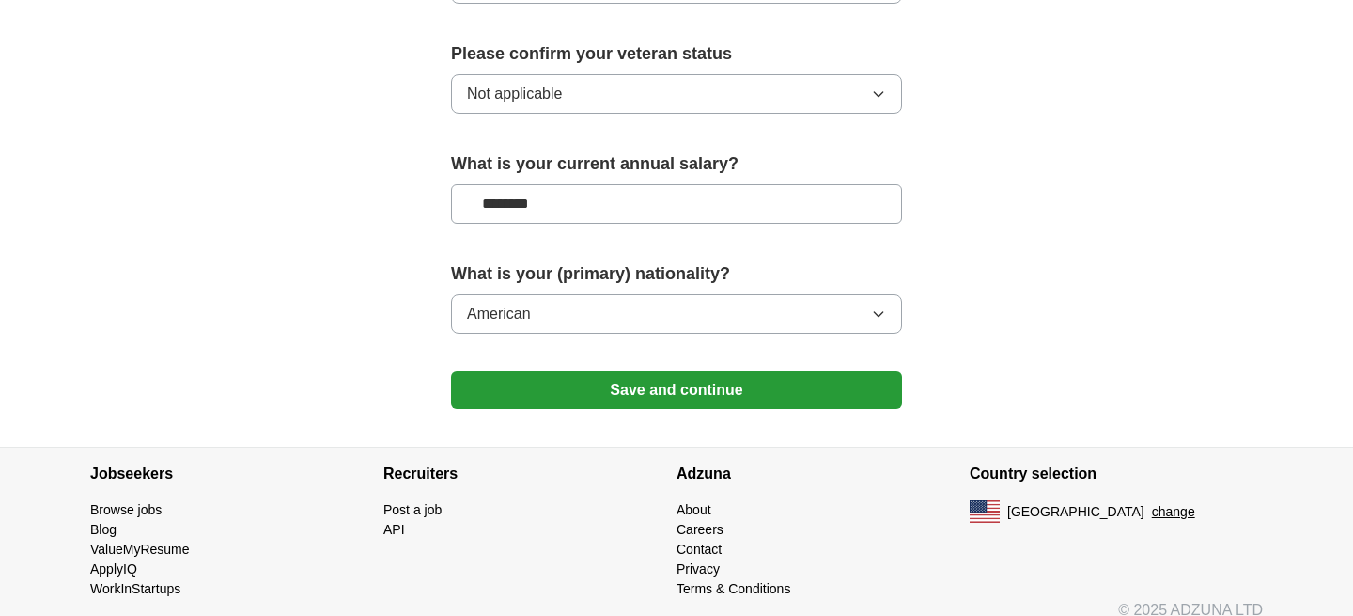
scroll to position [1318, 0]
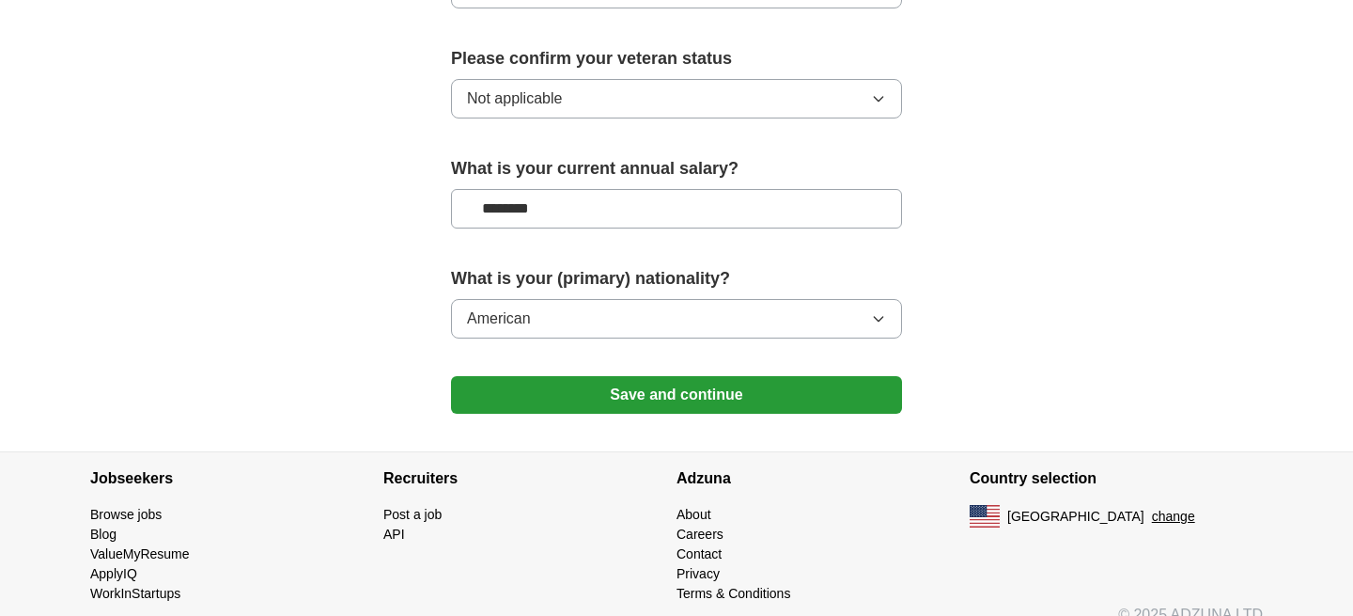
click at [688, 376] on button "Save and continue" at bounding box center [676, 395] width 451 height 38
